Goal: Find specific page/section: Find specific page/section

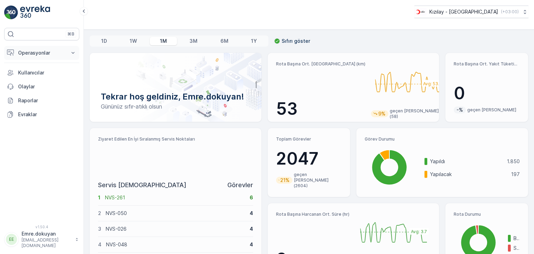
click at [40, 53] on p "Operasyonlar" at bounding box center [41, 52] width 47 height 7
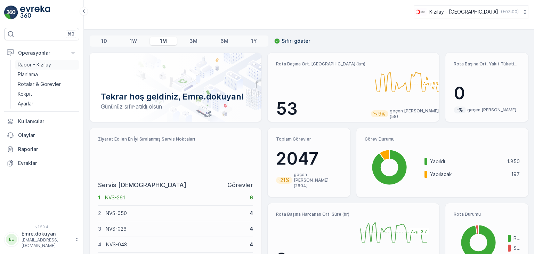
click at [43, 65] on p "Rapor - Kızılay" at bounding box center [34, 64] width 33 height 7
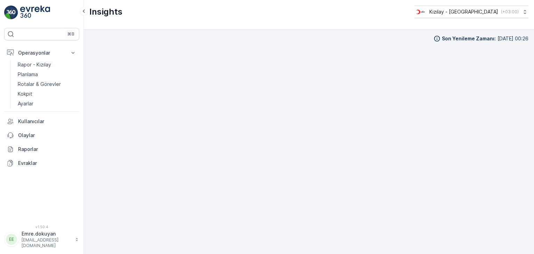
scroll to position [6, 0]
click at [29, 93] on p "Kokpit" at bounding box center [25, 93] width 15 height 7
